Goal: Navigation & Orientation: Find specific page/section

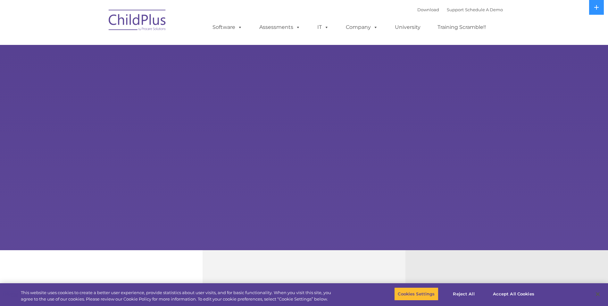
select select "MEDIUM"
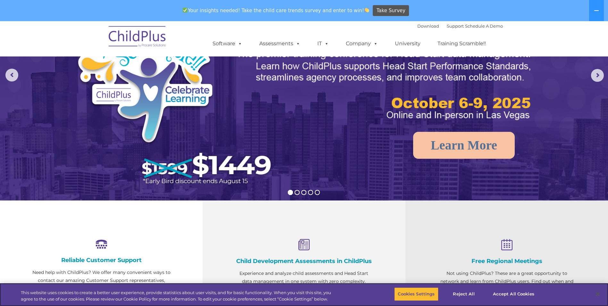
scroll to position [70, 0]
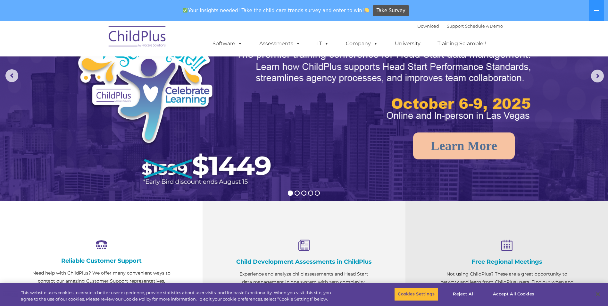
click at [140, 35] on img at bounding box center [137, 37] width 64 height 32
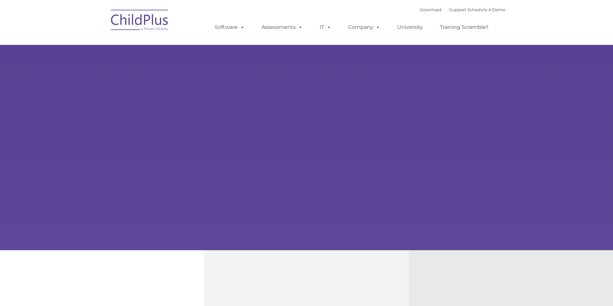
type input ""
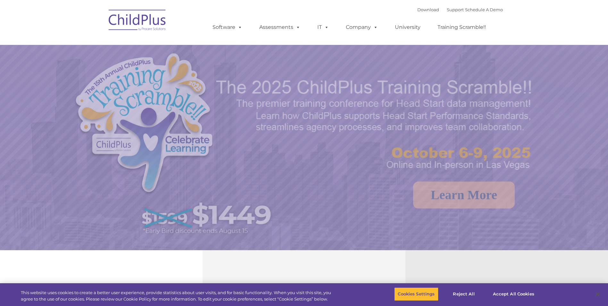
select select "MEDIUM"
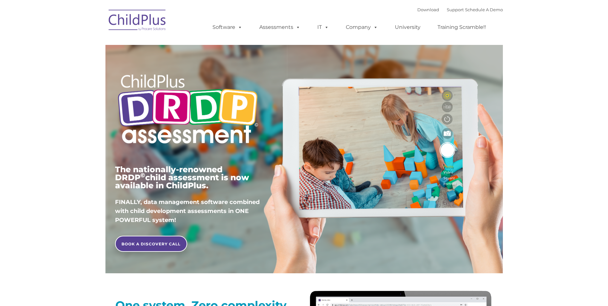
type input ""
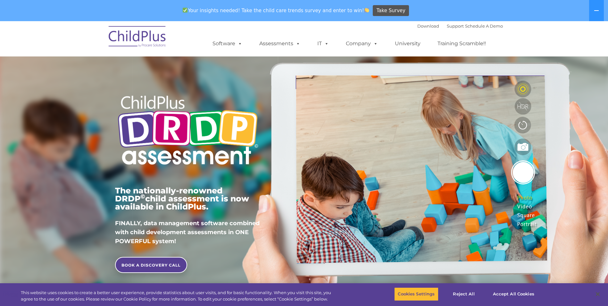
click at [128, 33] on img at bounding box center [137, 37] width 64 height 32
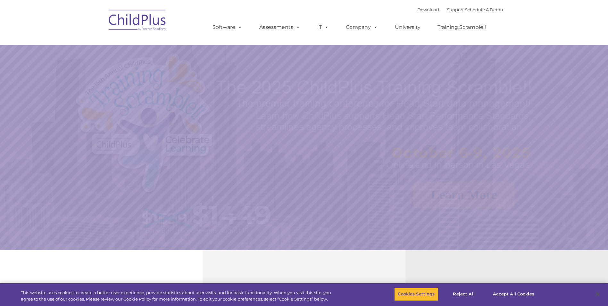
select select "MEDIUM"
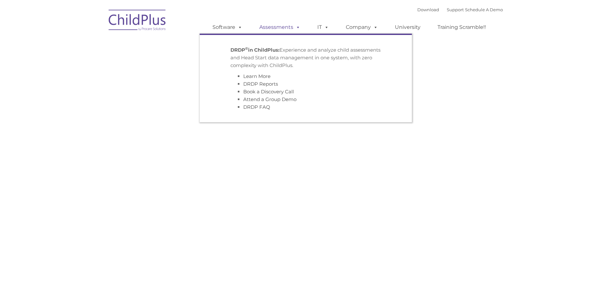
type input ""
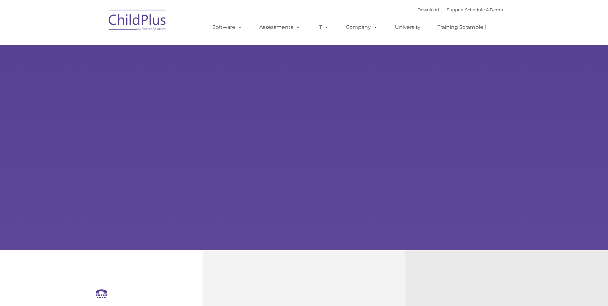
select select "MEDIUM"
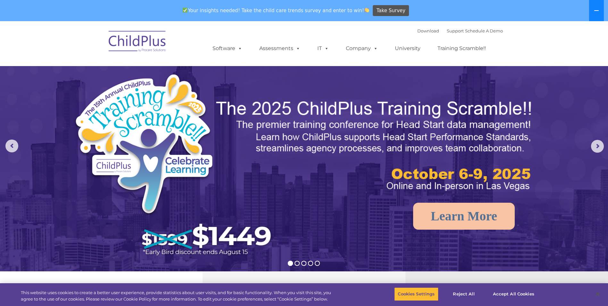
click at [596, 12] on icon at bounding box center [596, 10] width 5 height 5
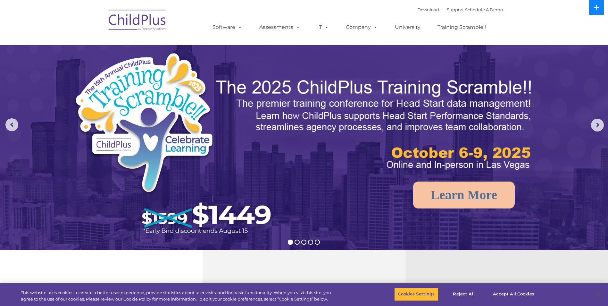
click at [596, 12] on button at bounding box center [596, 7] width 15 height 15
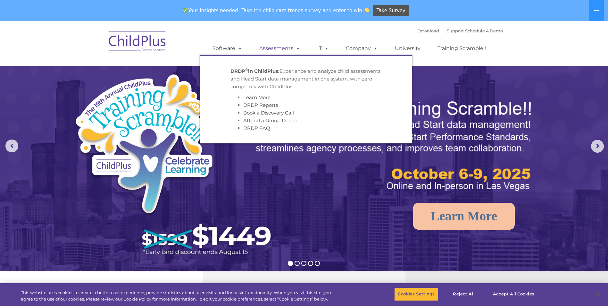
click at [264, 45] on link "Assessments" at bounding box center [280, 48] width 54 height 13
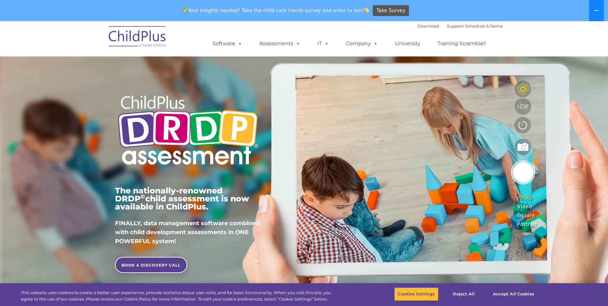
click at [593, 8] on button at bounding box center [596, 10] width 15 height 21
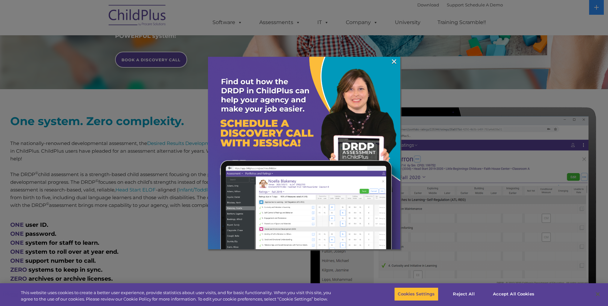
scroll to position [186, 0]
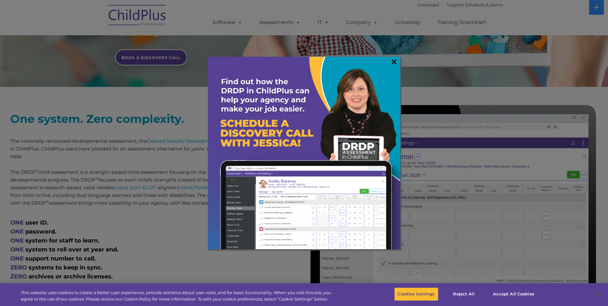
click at [391, 62] on link "×" at bounding box center [393, 61] width 7 height 6
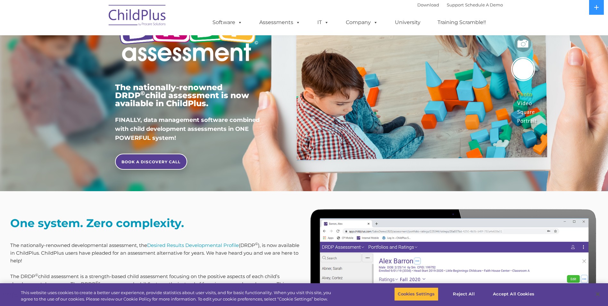
scroll to position [0, 0]
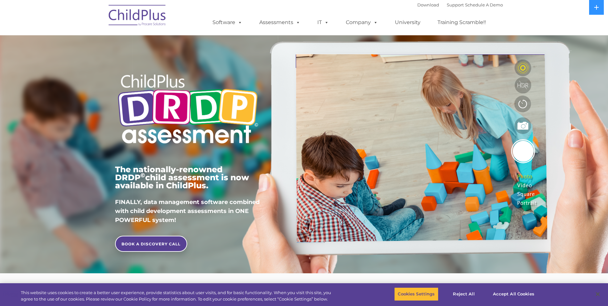
click at [123, 9] on img at bounding box center [137, 16] width 64 height 32
